Goal: Navigation & Orientation: Find specific page/section

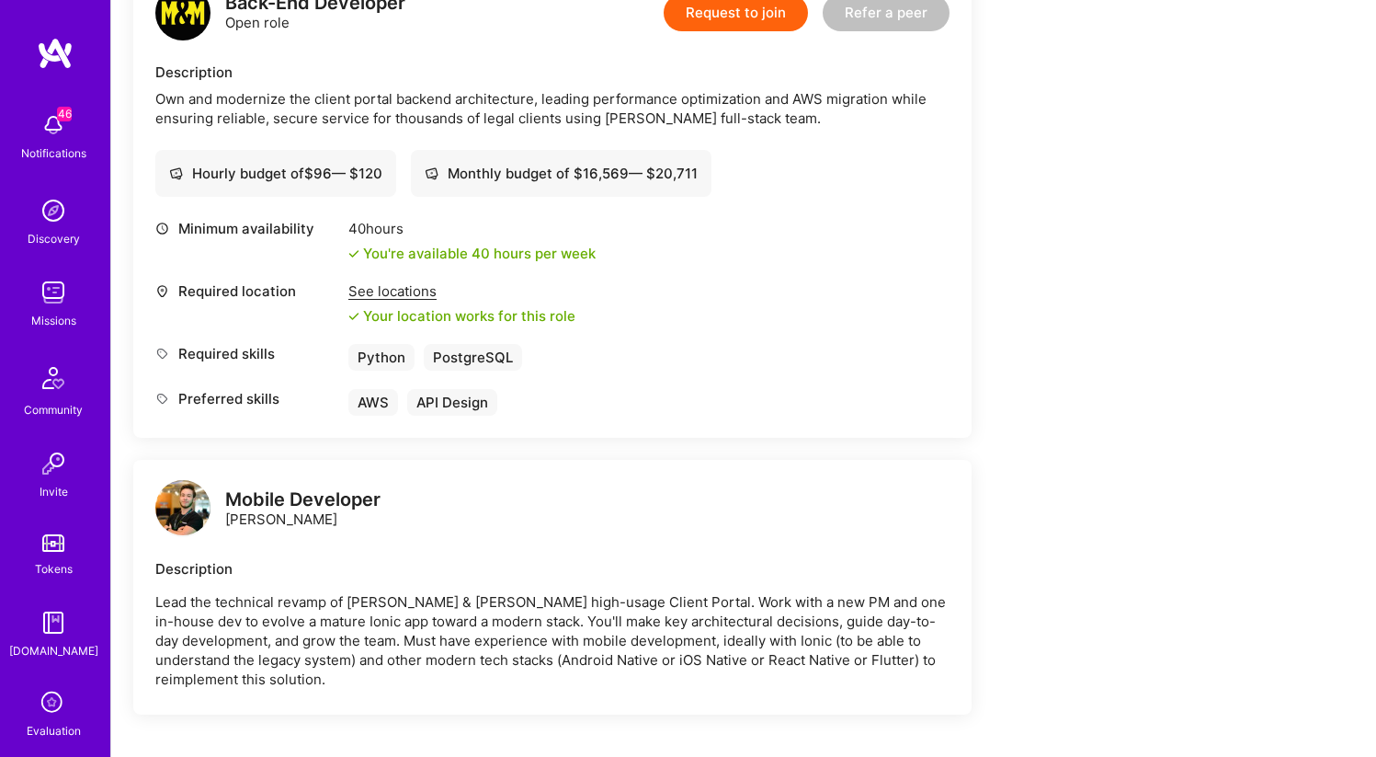
scroll to position [494, 0]
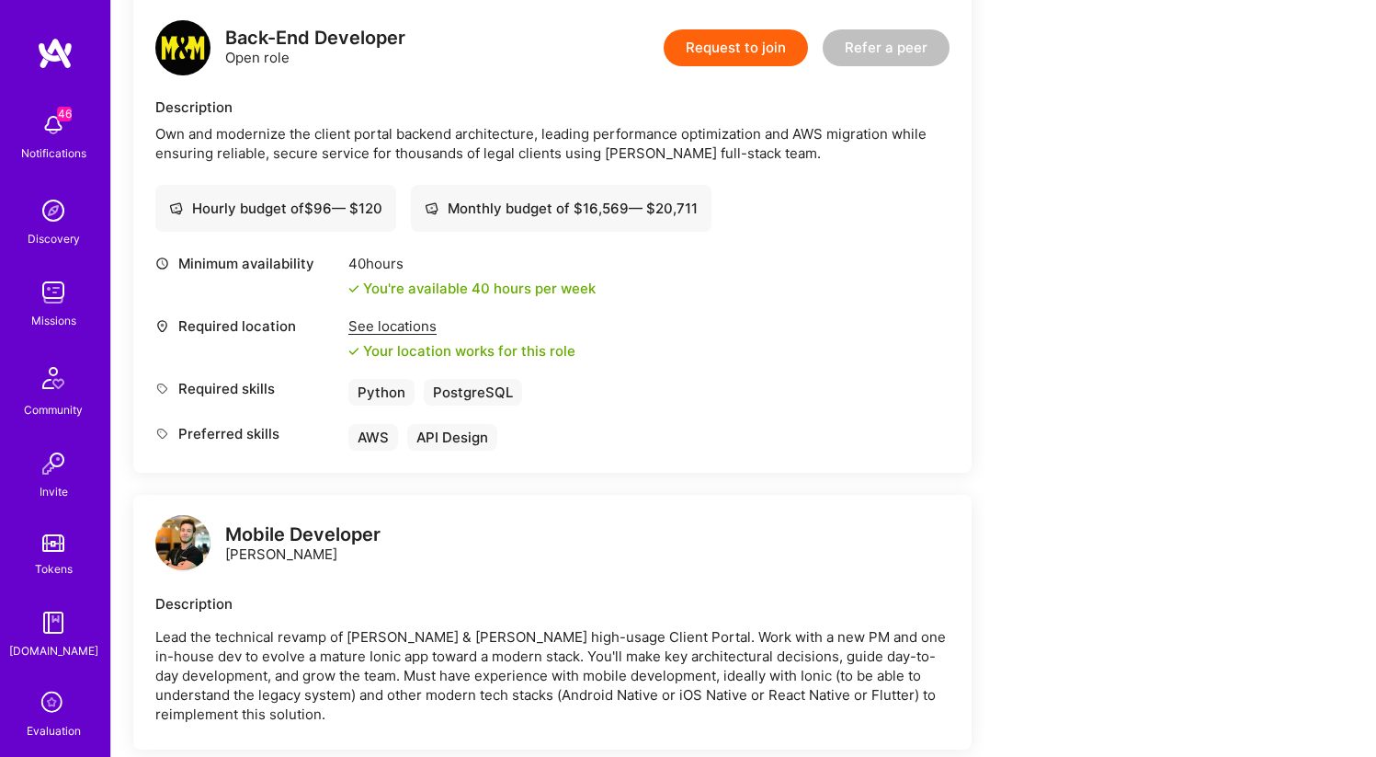
click at [579, 124] on div "Own and modernize the client portal backend architecture, leading performance o…" at bounding box center [552, 143] width 794 height 39
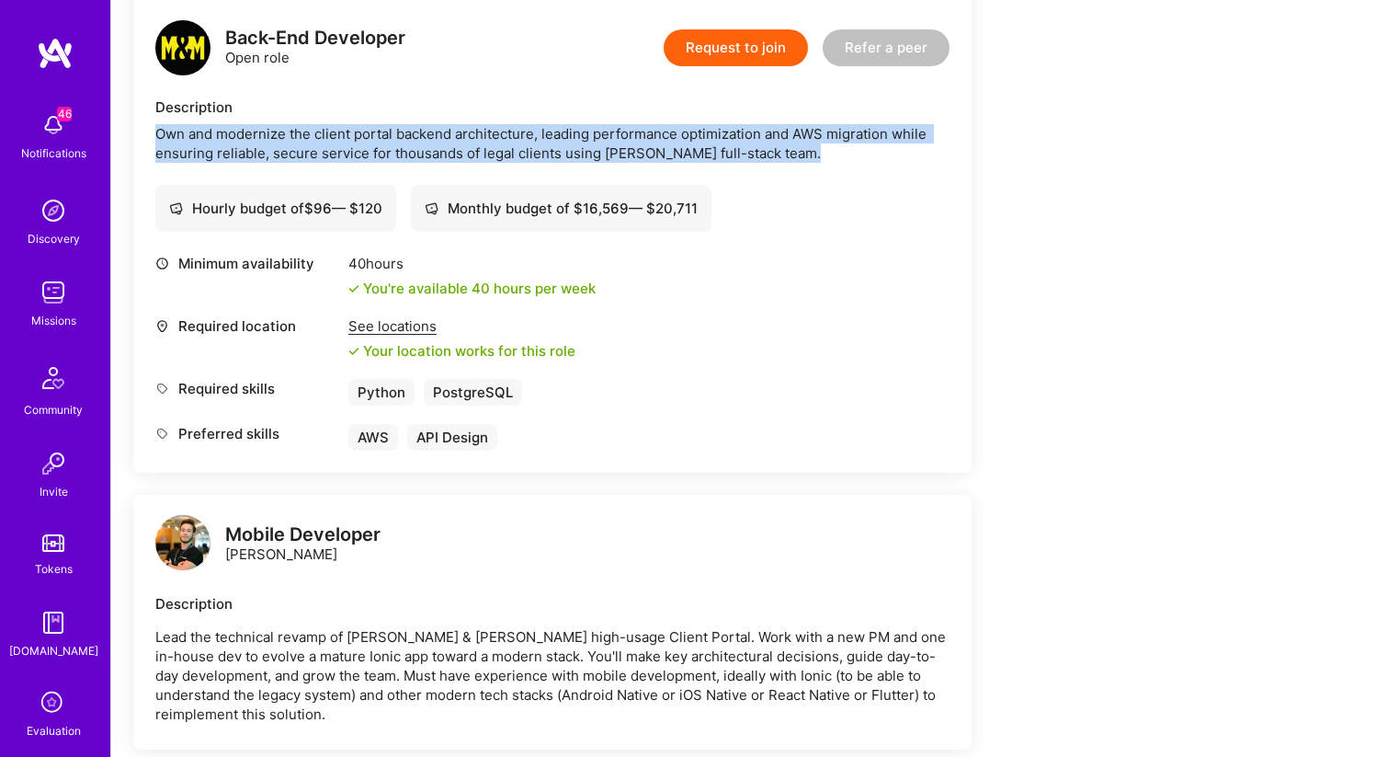
click at [579, 124] on div "Own and modernize the client portal backend architecture, leading performance o…" at bounding box center [552, 143] width 794 height 39
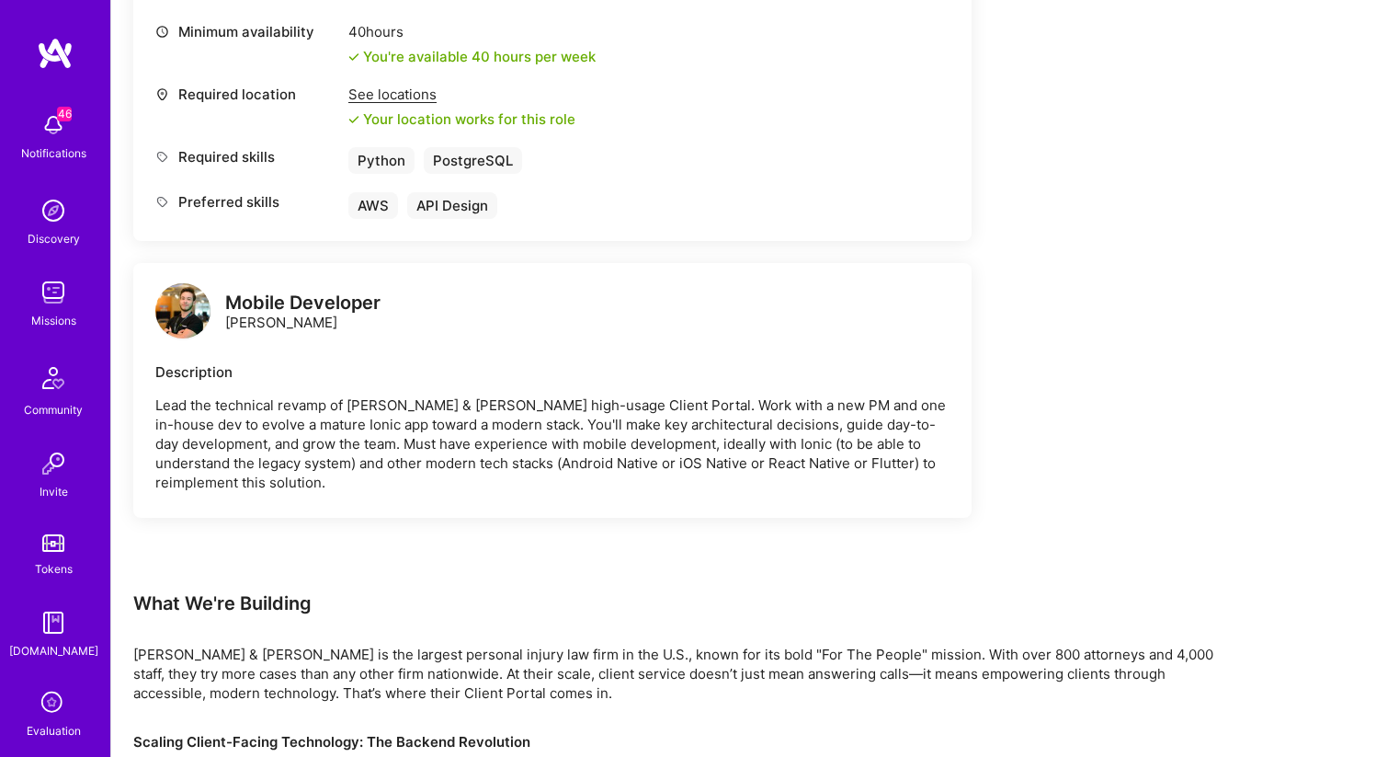
click at [548, 474] on div "Mobile Developer Gabriel Taveira Description Lead the technical revamp of Morga…" at bounding box center [552, 390] width 839 height 255
click at [551, 410] on p "Lead the technical revamp of Morgan & Morgan’s high-usage Client Portal. Work w…" at bounding box center [552, 443] width 794 height 97
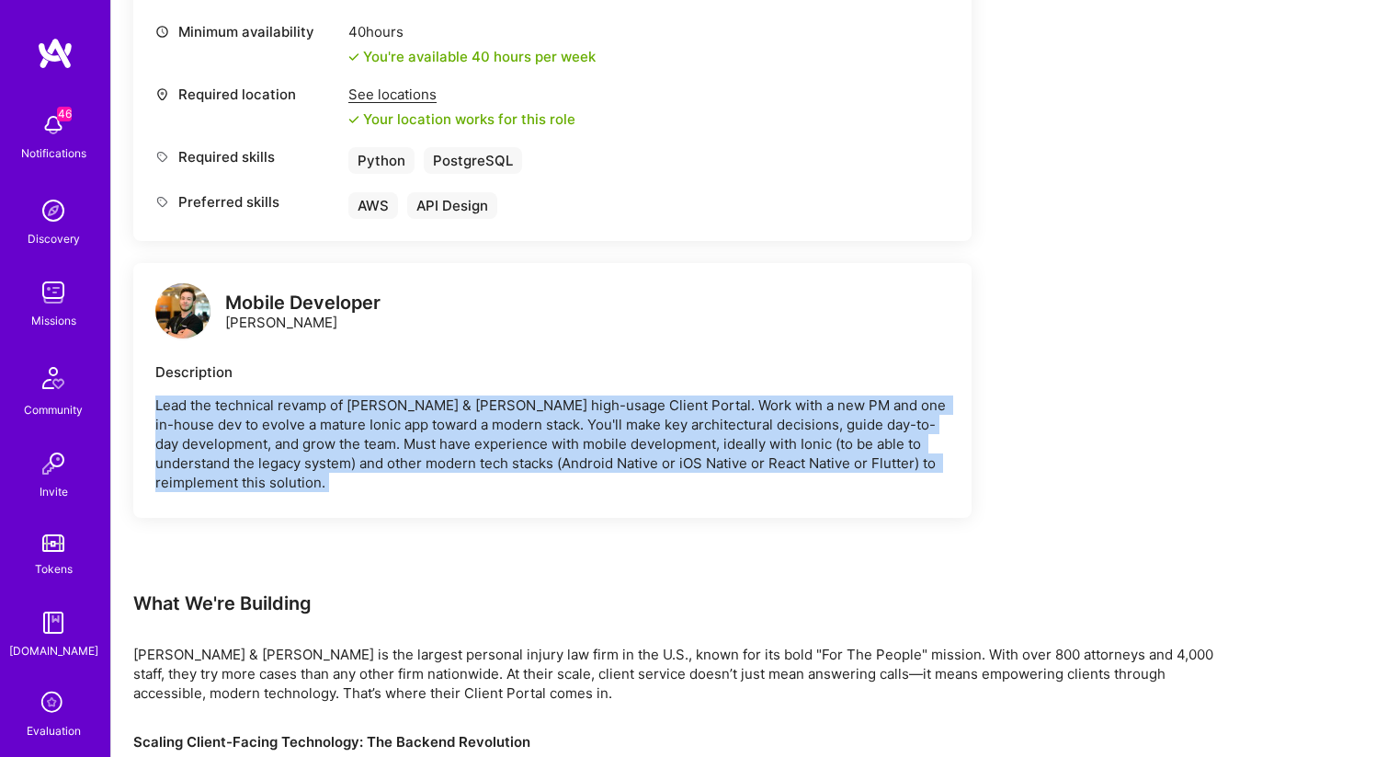
click at [551, 410] on p "Lead the technical revamp of Morgan & Morgan’s high-usage Client Portal. Work w…" at bounding box center [552, 443] width 794 height 97
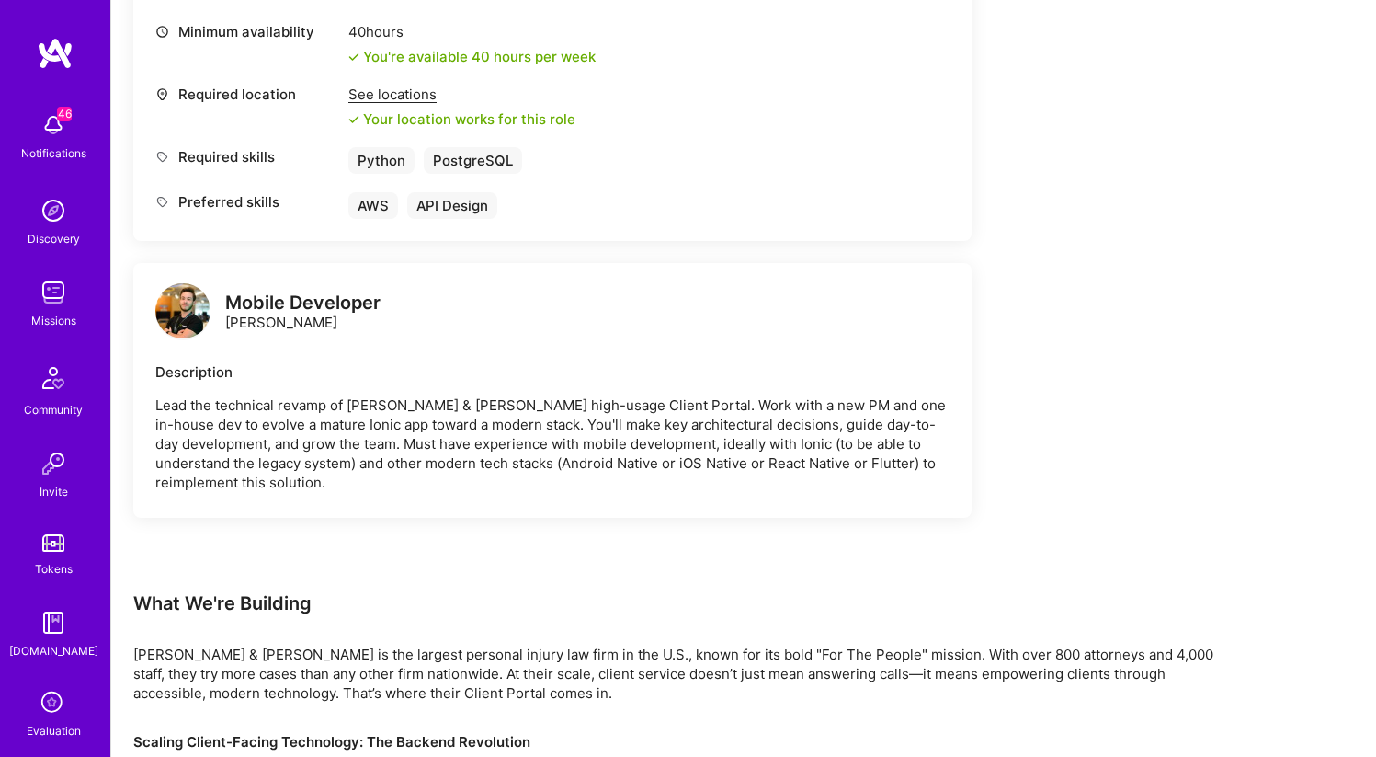
click at [984, 245] on div "Earn tokens for inviting a new A.Teamer to this mission Do you know the perfect…" at bounding box center [684, 597] width 1103 height 2109
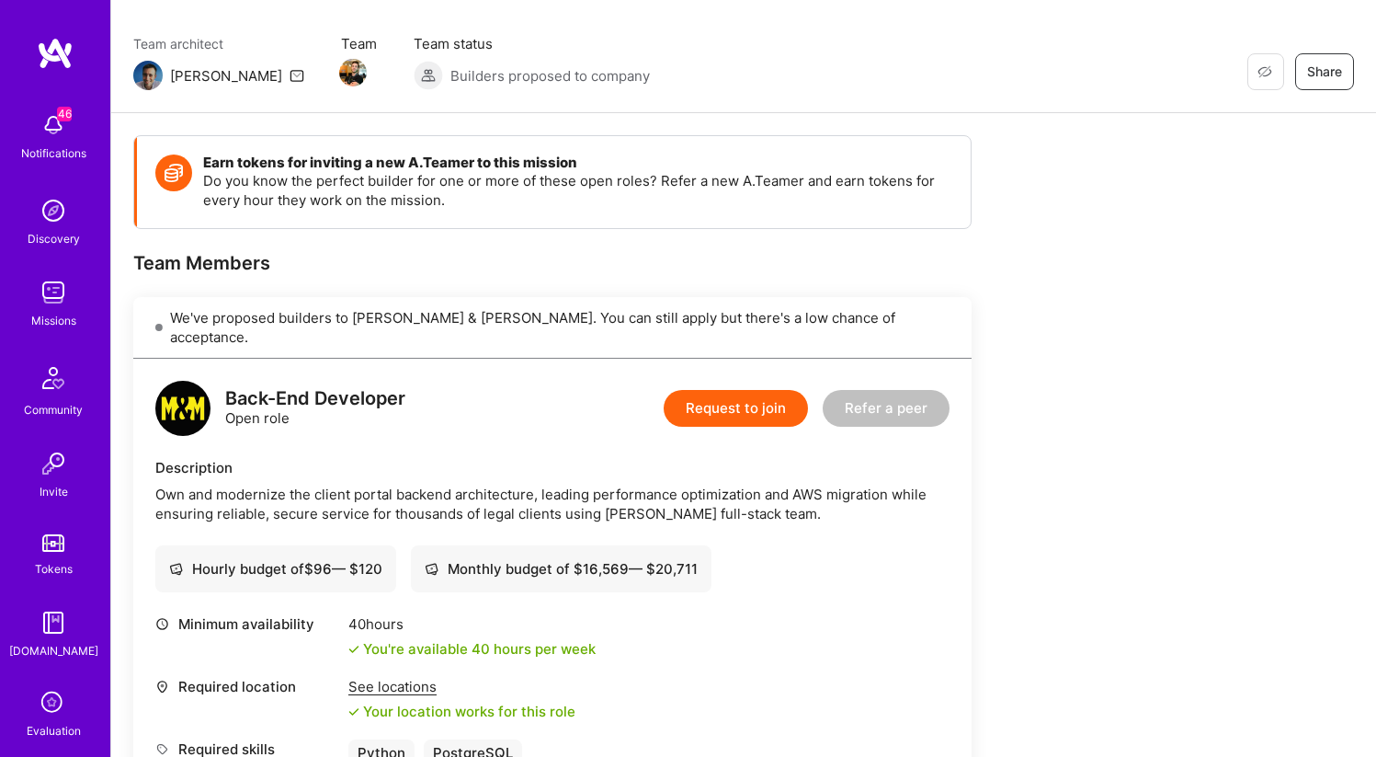
scroll to position [118, 0]
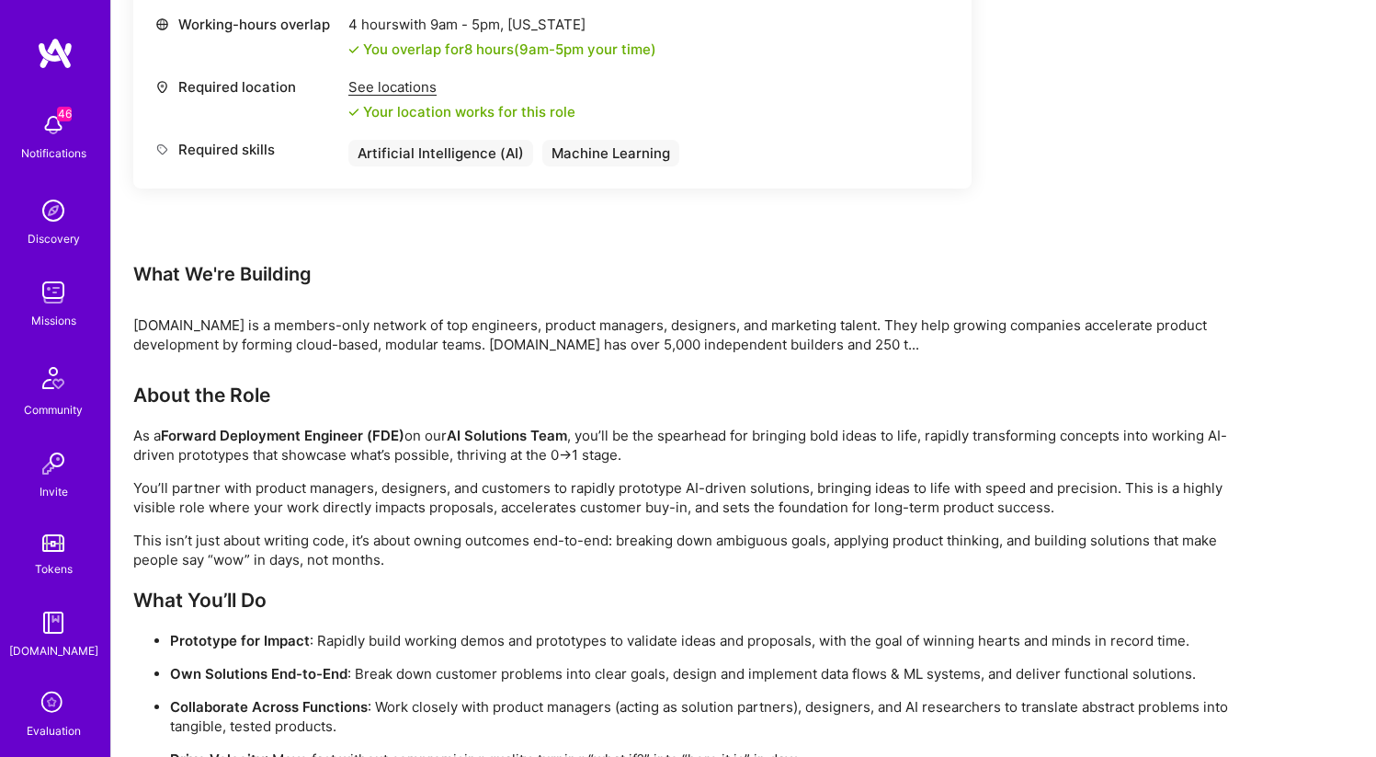
click at [1019, 348] on div "[DOMAIN_NAME] is a members-only network of top engineers, product managers, des…" at bounding box center [684, 334] width 1103 height 39
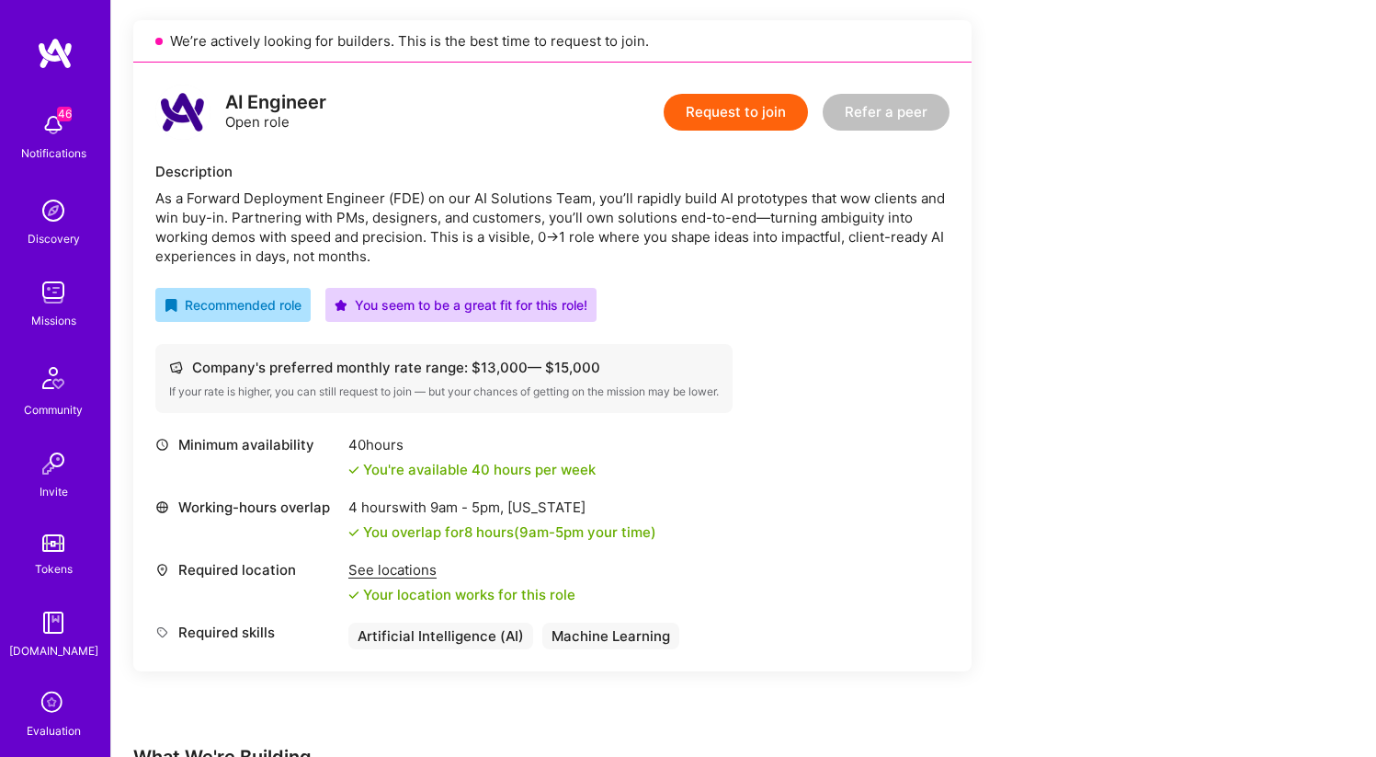
scroll to position [408, 0]
